Goal: Find specific page/section: Find specific page/section

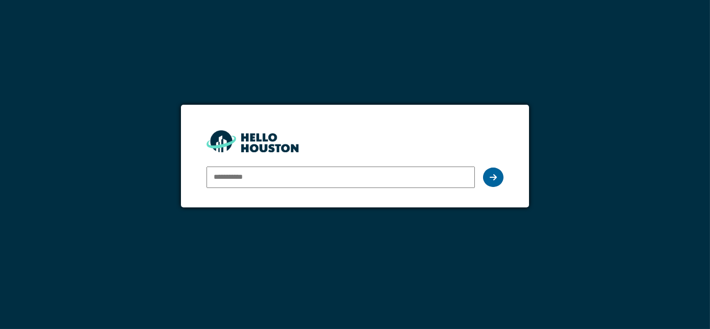
type input "**********"
click at [493, 168] on div at bounding box center [493, 177] width 20 height 19
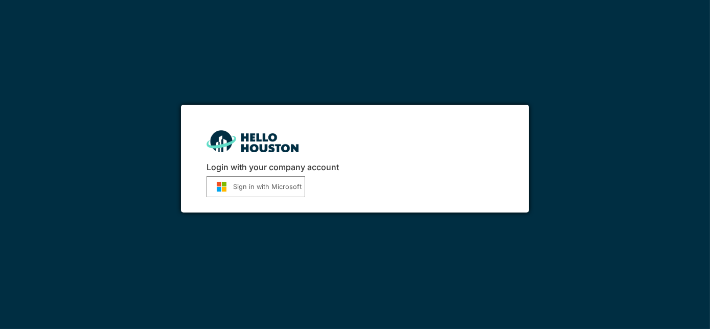
click at [270, 187] on button "Sign in with Microsoft" at bounding box center [256, 186] width 99 height 21
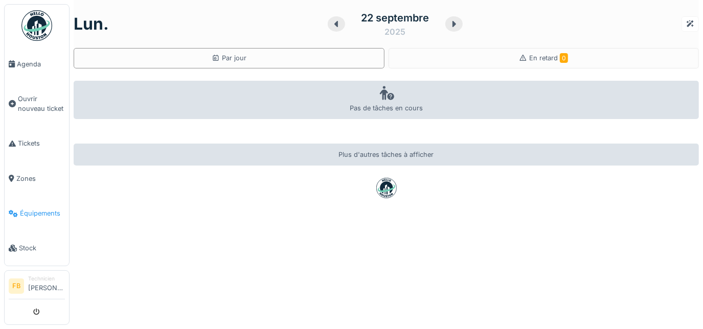
click at [27, 209] on span "Équipements" at bounding box center [42, 214] width 45 height 10
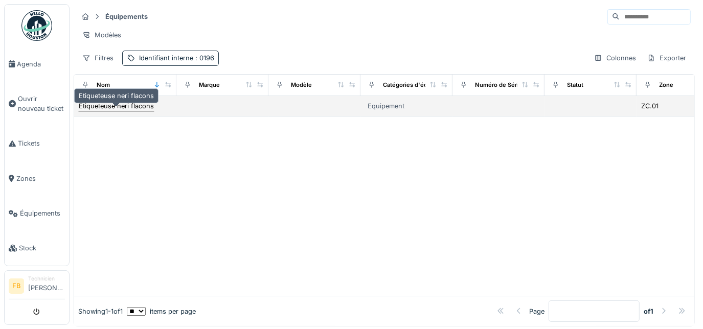
click at [142, 111] on div "Etiqueteuse neri flacons" at bounding box center [116, 106] width 75 height 10
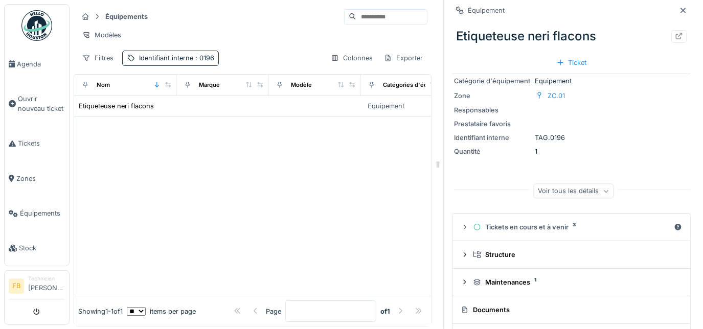
scroll to position [39, 0]
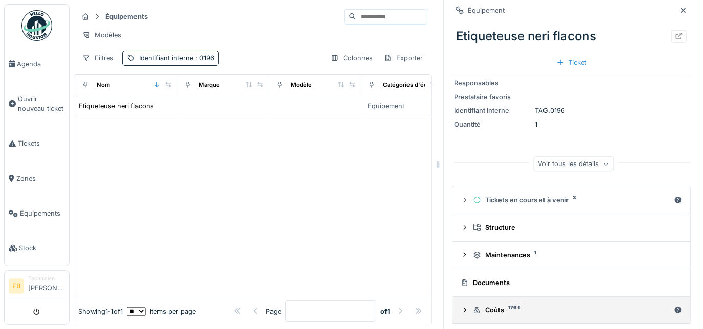
click at [512, 314] on div "Coûts 176 €" at bounding box center [571, 310] width 197 height 10
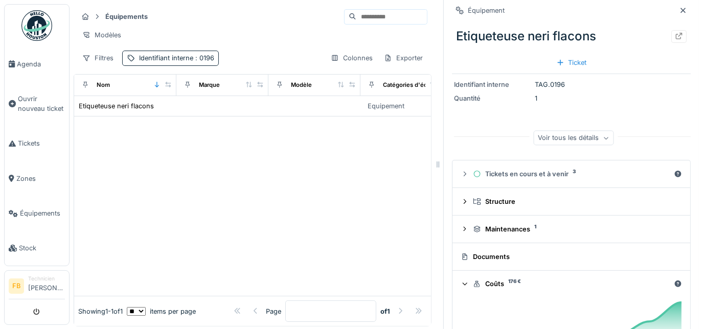
scroll to position [53, 0]
